Goal: Find specific page/section: Find specific page/section

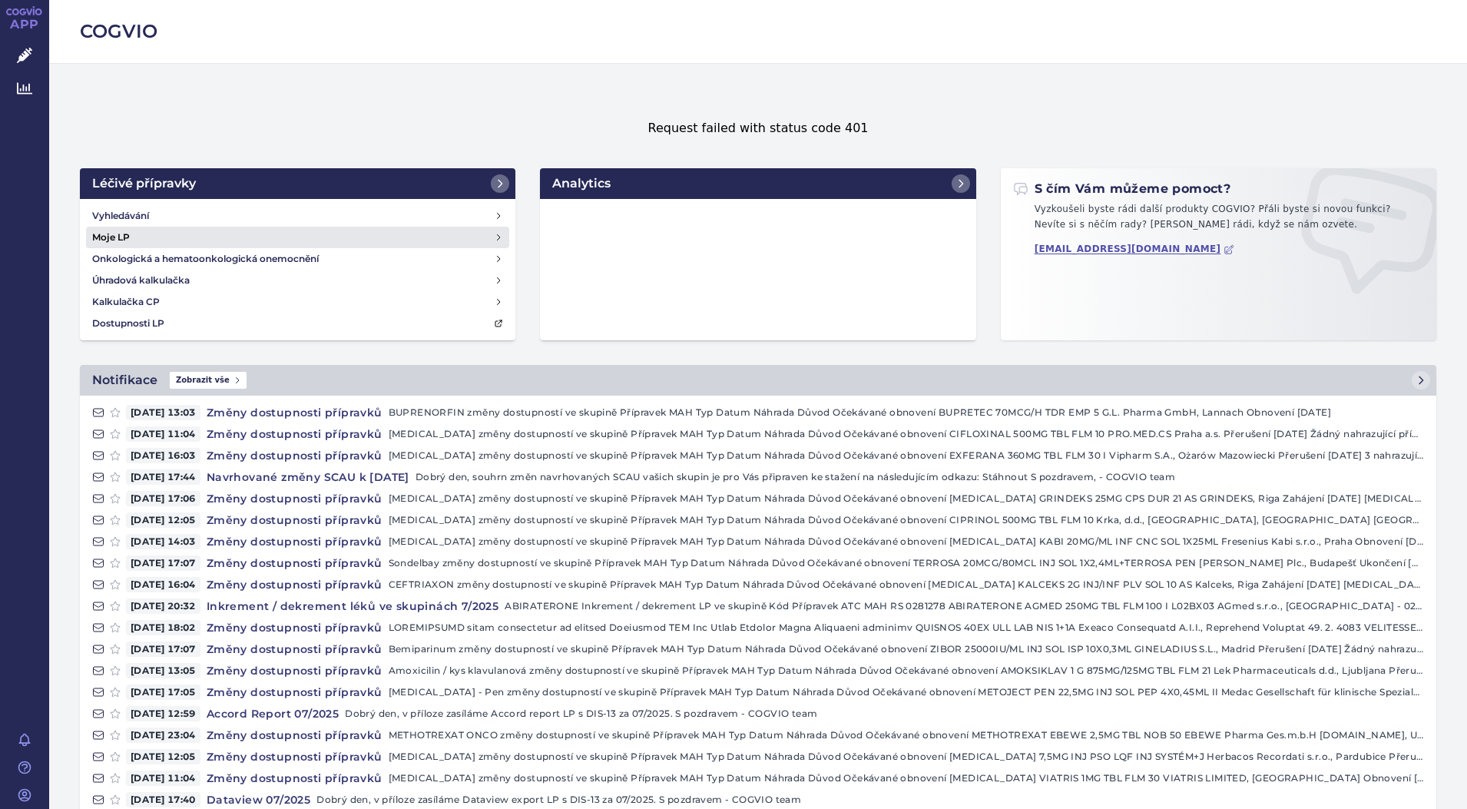
click at [116, 231] on h4 "Moje LP" at bounding box center [111, 237] width 38 height 15
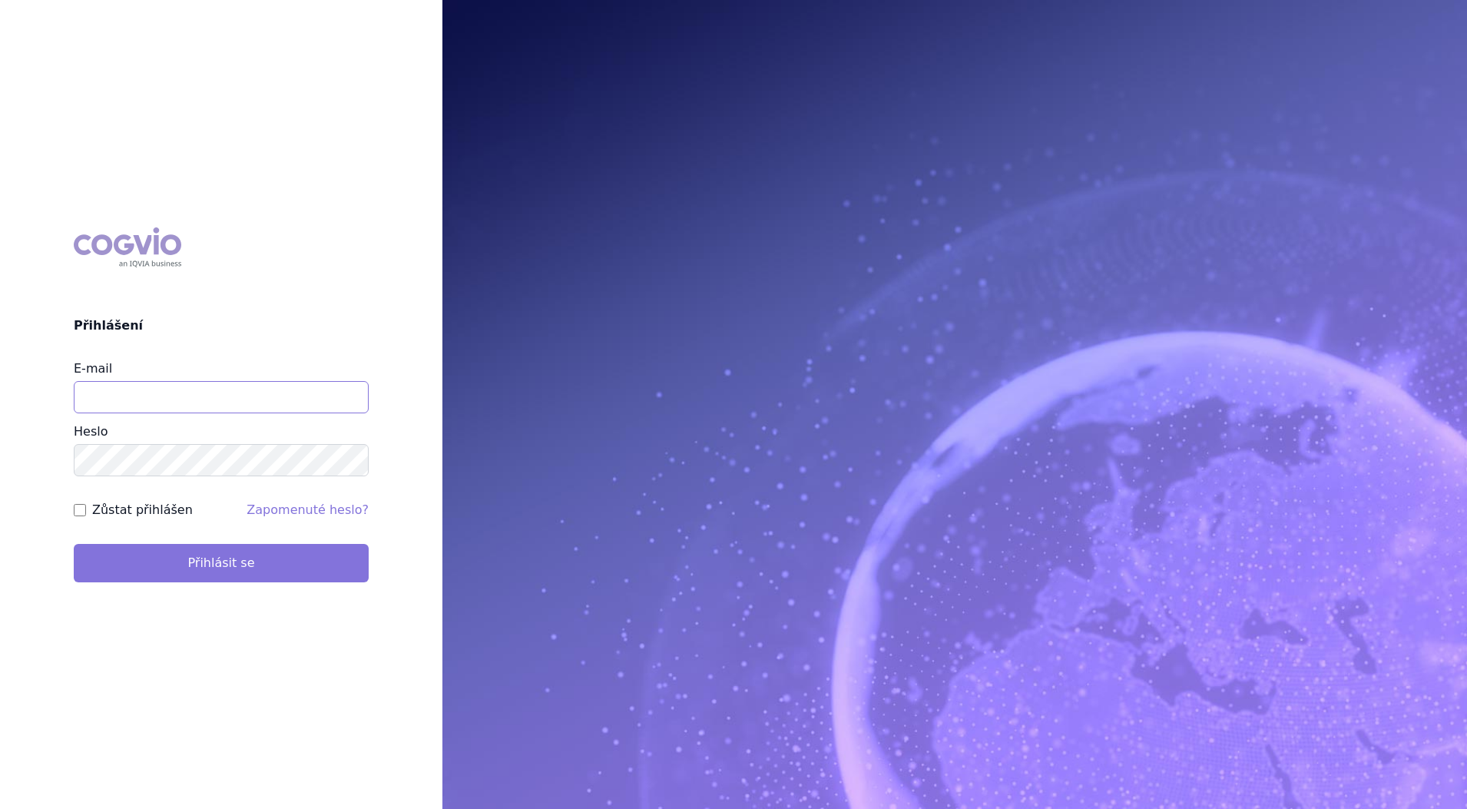
type input "petr_foglar@accord-healthcare.com"
click at [268, 556] on button "Přihlásit se" at bounding box center [221, 563] width 295 height 38
